Goal: Find contact information: Find contact information

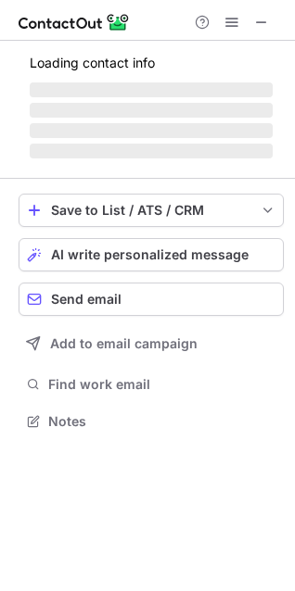
scroll to position [433, 295]
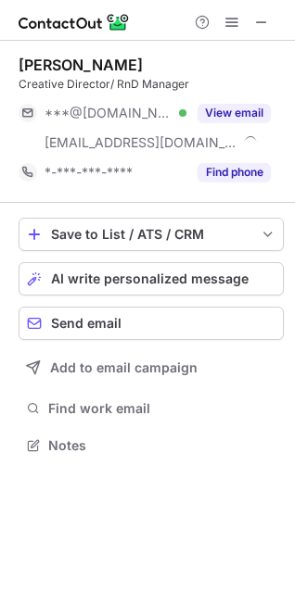
scroll to position [433, 295]
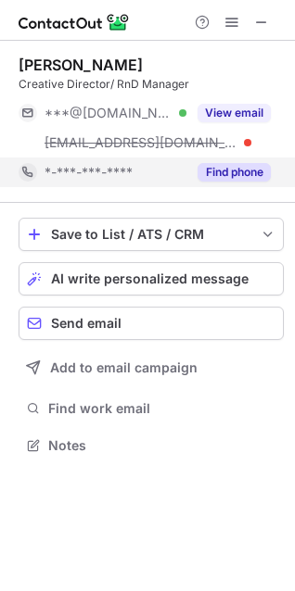
click at [210, 176] on button "Find phone" at bounding box center [233, 172] width 73 height 19
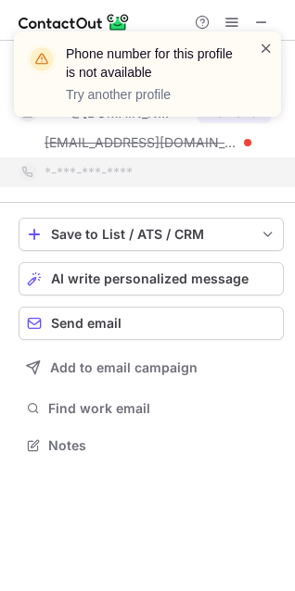
click at [271, 52] on span at bounding box center [265, 48] width 15 height 19
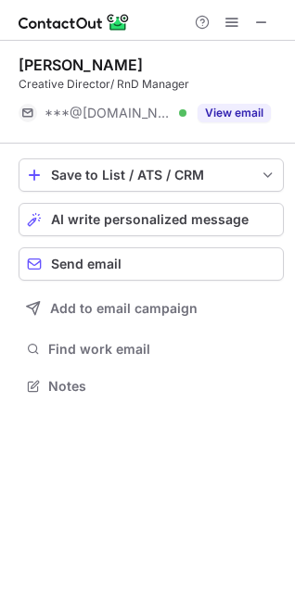
scroll to position [403, 295]
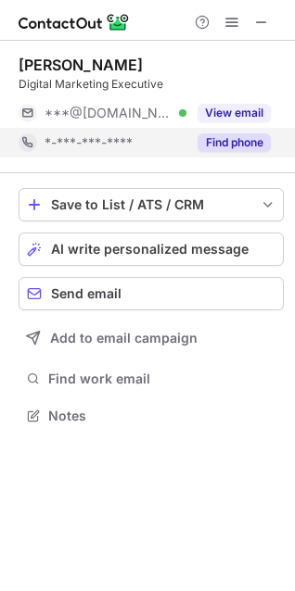
click at [244, 136] on button "Find phone" at bounding box center [233, 142] width 73 height 19
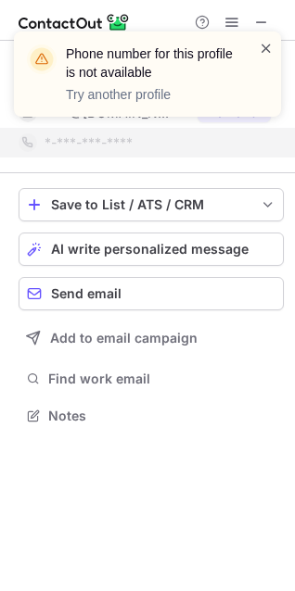
click at [266, 48] on span at bounding box center [265, 48] width 15 height 19
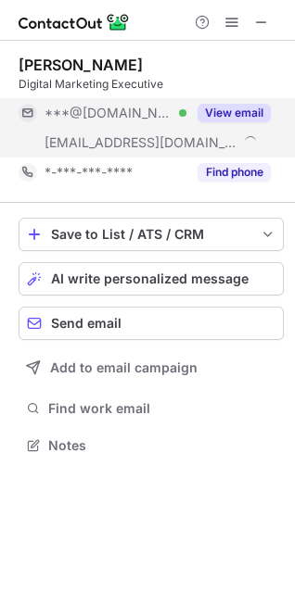
scroll to position [433, 295]
click at [228, 99] on div "View email" at bounding box center [228, 113] width 84 height 30
